Goal: Task Accomplishment & Management: Manage account settings

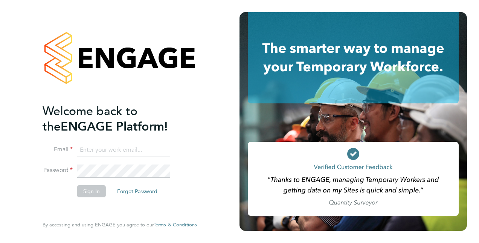
type input "faye.allen2@vistry.co.uk"
click at [90, 193] on button "Sign In" at bounding box center [91, 191] width 29 height 12
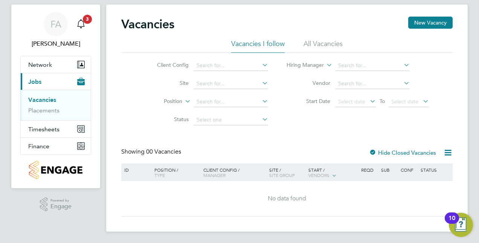
scroll to position [17, 0]
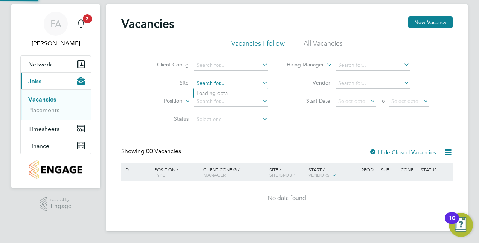
click at [214, 79] on input at bounding box center [231, 83] width 74 height 11
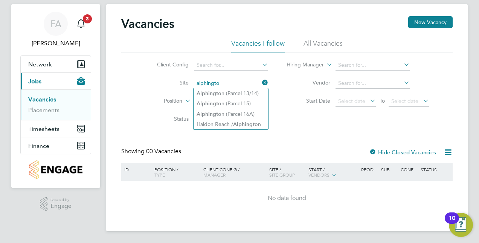
click at [228, 88] on li "Alphingto n (Parcel 13/14)" at bounding box center [231, 93] width 75 height 10
type input "Alphington (Parcel 13/14)"
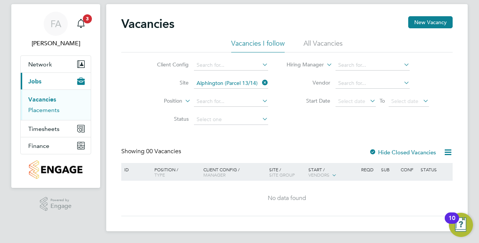
click at [35, 109] on link "Placements" at bounding box center [43, 109] width 31 height 7
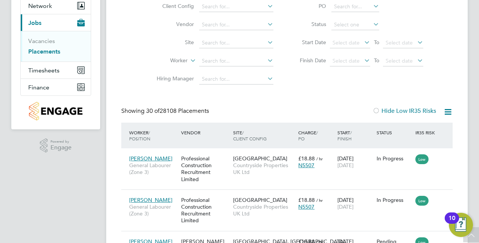
click at [216, 37] on li "Site" at bounding box center [212, 43] width 142 height 18
click at [220, 49] on li "Site" at bounding box center [212, 43] width 142 height 18
click at [221, 40] on input at bounding box center [236, 43] width 74 height 11
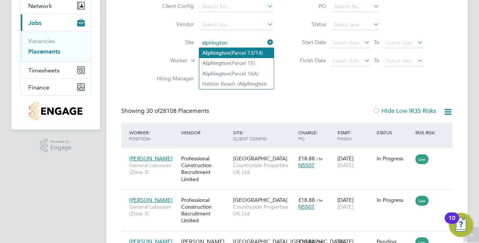
click at [224, 53] on b "Alphington" at bounding box center [216, 53] width 28 height 6
type input "Alphington (Parcel 13/14)"
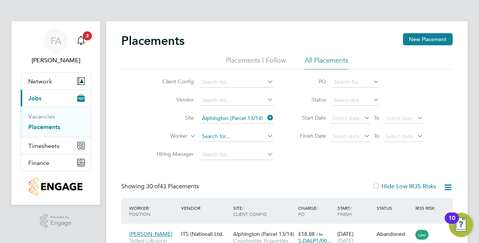
click at [225, 138] on input at bounding box center [236, 136] width 74 height 11
click at [237, 52] on div "Placements New Placement" at bounding box center [287, 44] width 332 height 23
click at [241, 56] on li "Placements I Follow" at bounding box center [256, 63] width 60 height 14
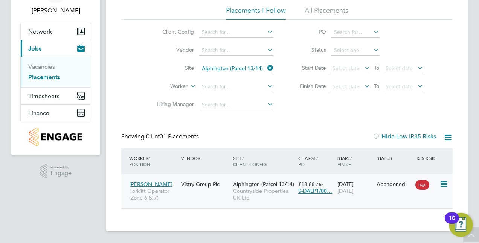
click at [172, 191] on span "Forklift Operator (Zone 6 & 7)" at bounding box center [153, 194] width 48 height 14
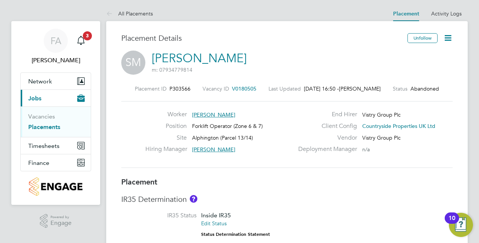
click at [448, 37] on icon at bounding box center [448, 37] width 9 height 9
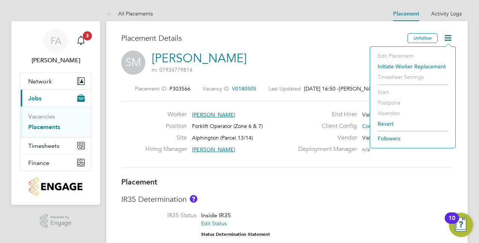
click at [384, 67] on li "Initiate Worker Replacement" at bounding box center [413, 66] width 78 height 11
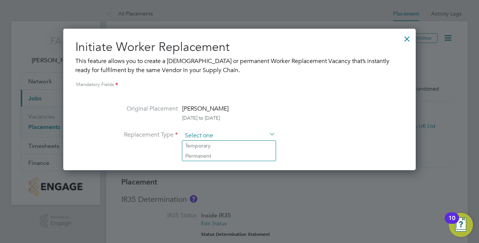
click at [234, 133] on input at bounding box center [228, 135] width 93 height 11
click at [224, 151] on li "Permanent" at bounding box center [228, 156] width 93 height 10
type input "Permanent"
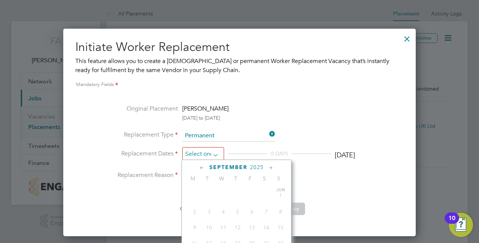
click at [222, 153] on input at bounding box center [203, 154] width 42 height 14
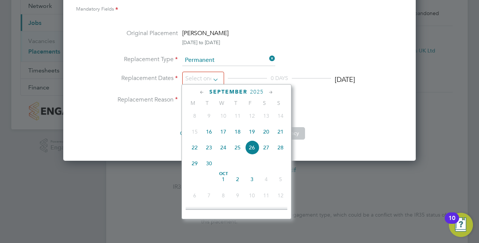
click at [196, 167] on span "29" at bounding box center [195, 163] width 14 height 14
type input "[DATE]"
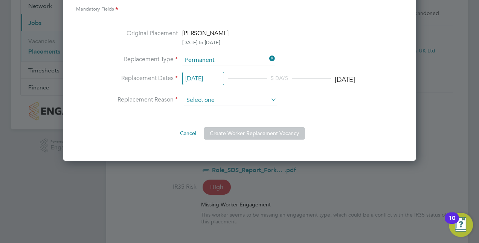
click at [224, 100] on input at bounding box center [230, 100] width 93 height 11
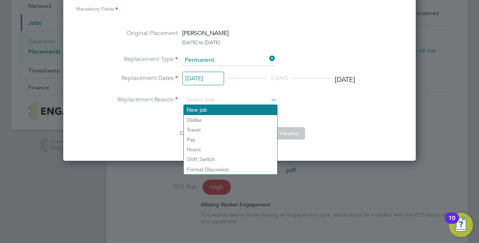
click at [214, 111] on li "New job" at bounding box center [230, 110] width 93 height 10
type input "New job"
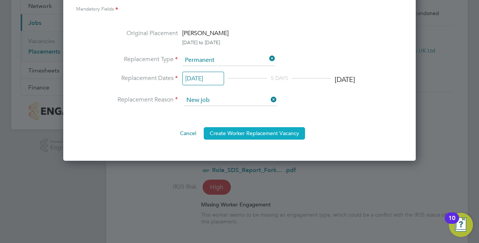
click at [259, 134] on button "Create Worker Replacement Vacancy" at bounding box center [254, 133] width 101 height 12
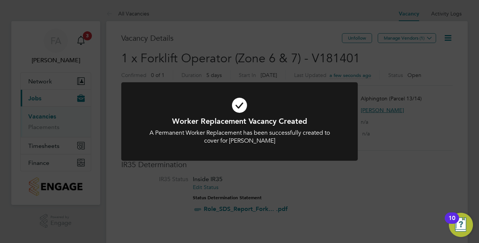
click at [392, 138] on div "Worker Replacement Vacancy Created A Permanent Worker Replacement has been succ…" at bounding box center [239, 121] width 479 height 243
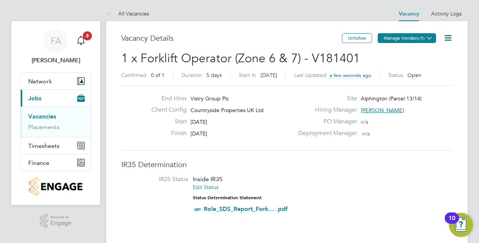
click at [405, 38] on button "Manage Vendors (1)" at bounding box center [407, 38] width 58 height 10
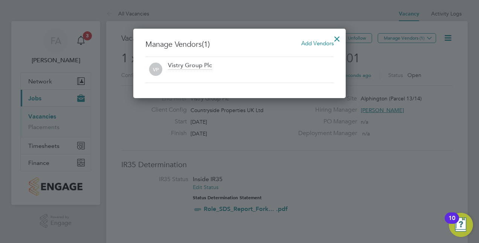
click at [314, 42] on span "Add Vendors" at bounding box center [317, 43] width 32 height 7
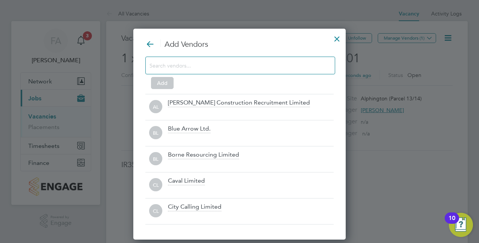
click at [211, 66] on input at bounding box center [235, 65] width 170 height 10
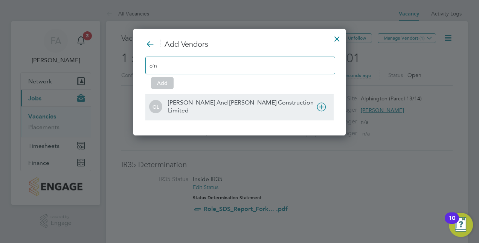
type input "o'n"
click at [220, 102] on div "[PERSON_NAME] And [PERSON_NAME] Construction Limited" at bounding box center [251, 107] width 166 height 16
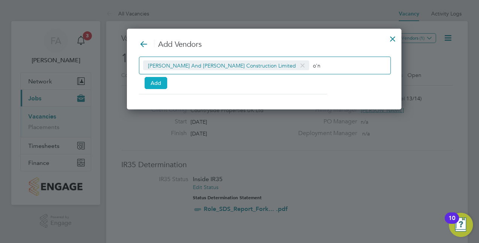
click at [155, 79] on button "Add" at bounding box center [156, 83] width 23 height 12
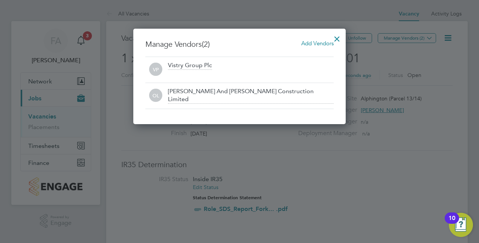
click at [339, 37] on div at bounding box center [337, 37] width 14 height 14
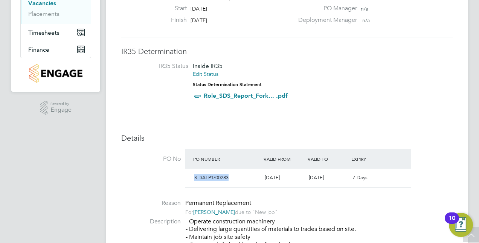
drag, startPoint x: 231, startPoint y: 179, endPoint x: 195, endPoint y: 177, distance: 35.4
click at [195, 177] on div "S-DALP1/00283" at bounding box center [226, 177] width 70 height 12
copy span "S-DALP1/00283"
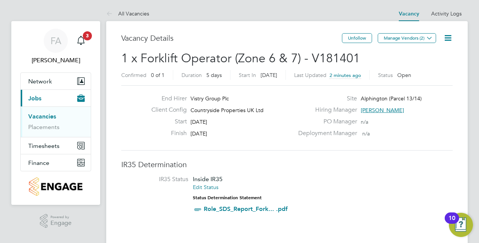
click at [444, 35] on icon at bounding box center [448, 37] width 9 height 9
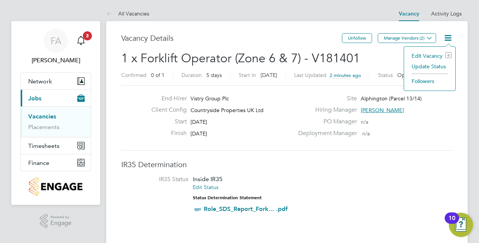
click at [429, 54] on li "Edit Vacancy e" at bounding box center [430, 55] width 44 height 11
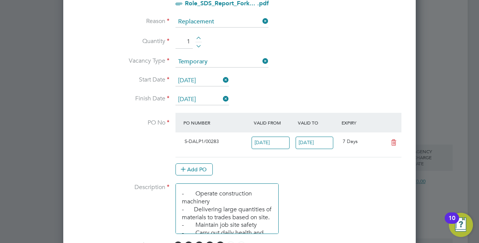
scroll to position [415, 0]
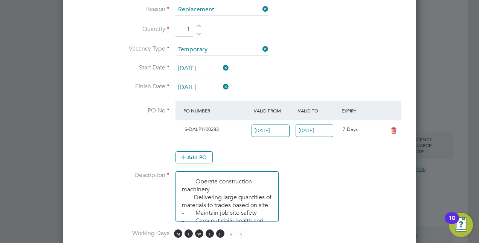
click at [396, 129] on icon at bounding box center [393, 130] width 9 height 6
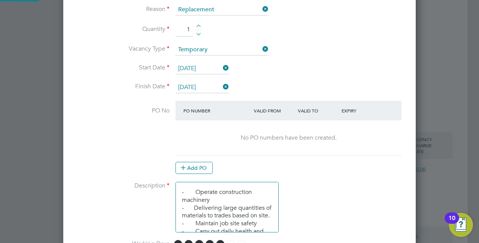
scroll to position [1001, 353]
click at [199, 165] on button "Add PO" at bounding box center [194, 168] width 37 height 12
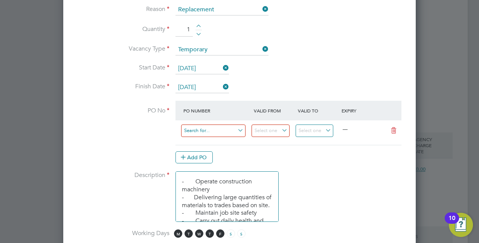
click at [222, 128] on input at bounding box center [213, 130] width 64 height 12
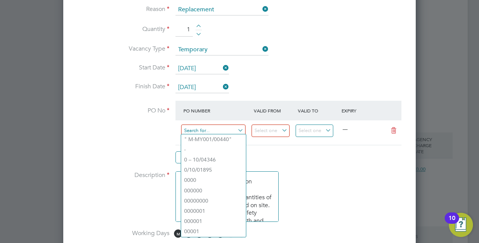
paste input "S-DALP1/00120"
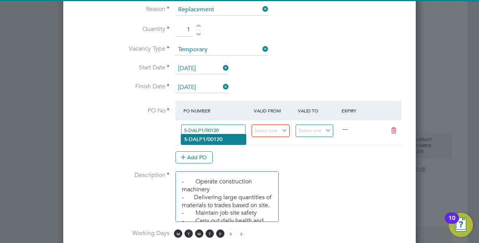
type input "S-DALP1/00120"
click at [236, 141] on li "S-DALP1/00120" at bounding box center [213, 139] width 65 height 10
type input "[DATE]"
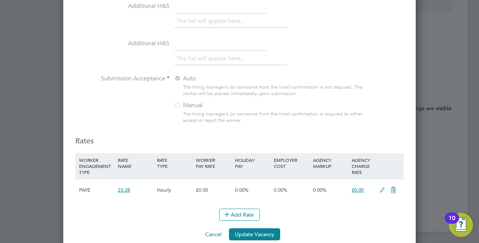
scroll to position [776, 0]
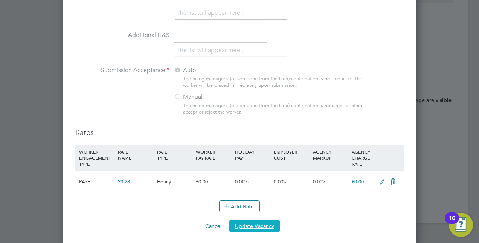
click at [262, 222] on button "Update Vacancy" at bounding box center [254, 226] width 51 height 12
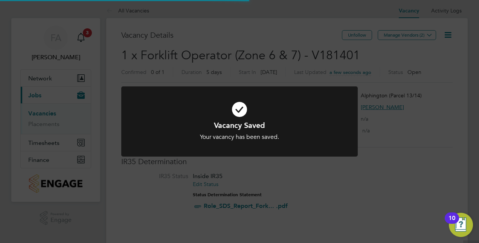
scroll to position [0, 0]
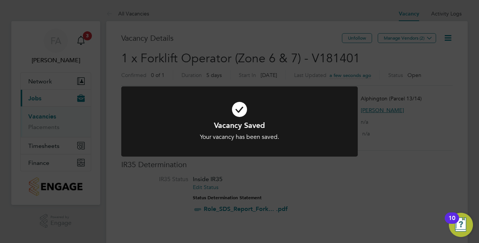
click at [309, 191] on div "Vacancy Saved Your vacancy has been saved. Cancel Okay" at bounding box center [239, 121] width 479 height 243
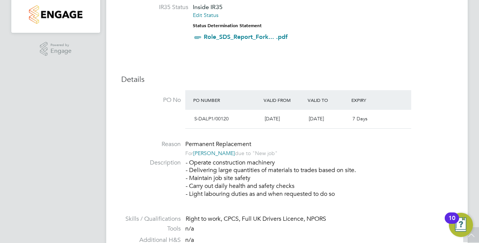
scroll to position [88, 0]
